Goal: Task Accomplishment & Management: Manage account settings

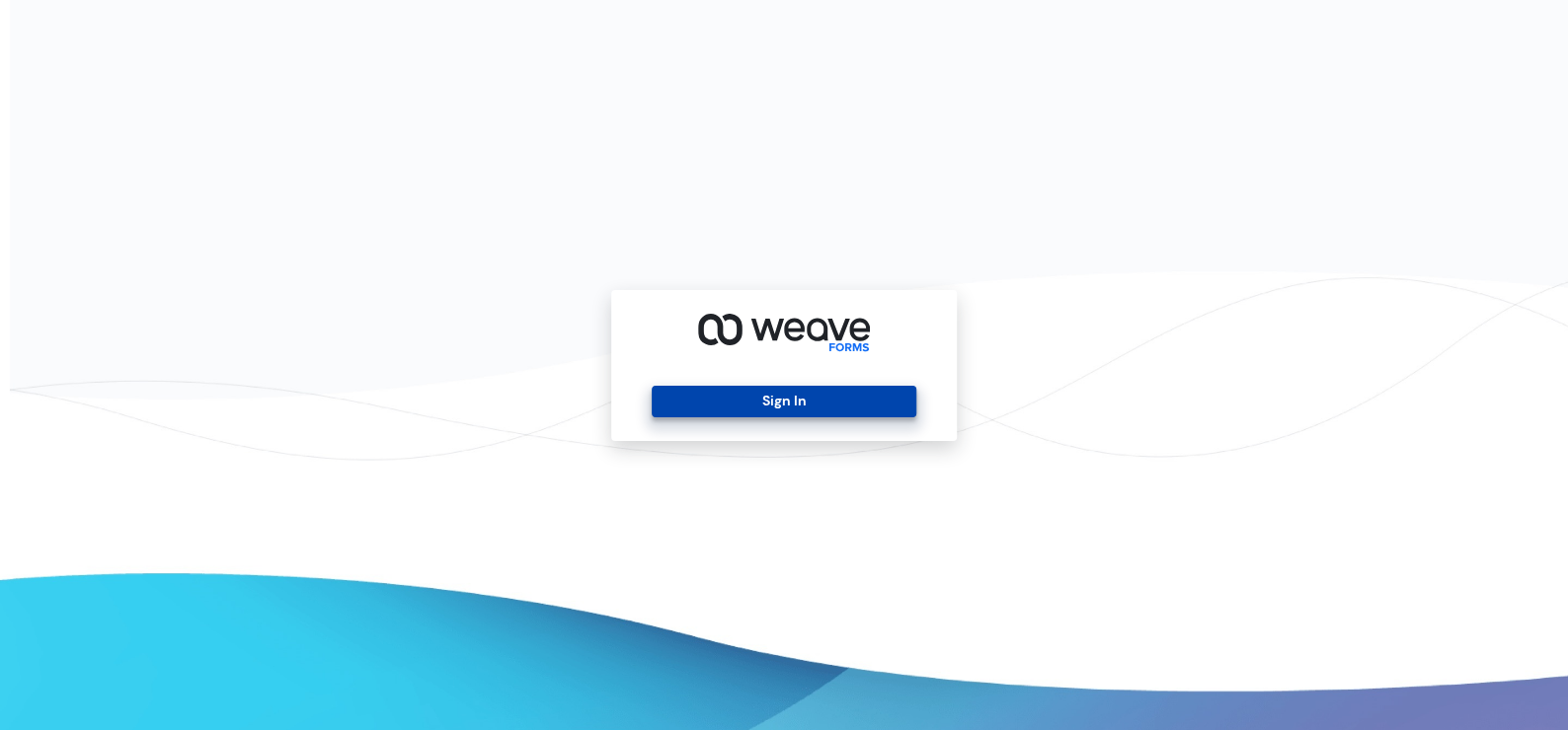
click at [860, 391] on button "Sign In" at bounding box center [784, 402] width 263 height 32
